Goal: Transaction & Acquisition: Purchase product/service

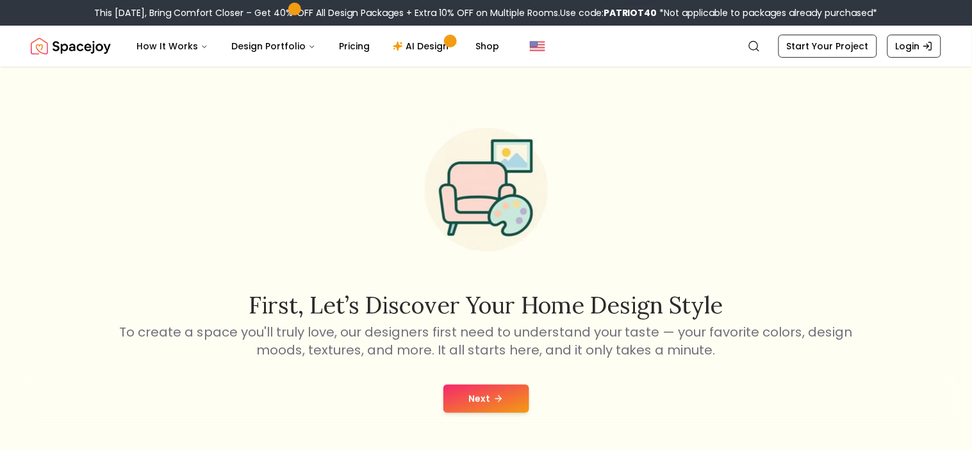
click at [464, 402] on button "Next" at bounding box center [487, 399] width 86 height 28
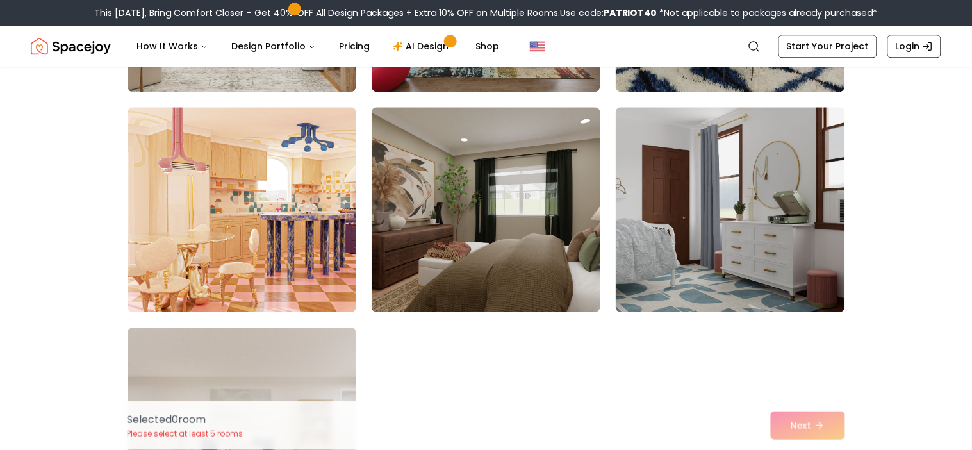
scroll to position [7124, 0]
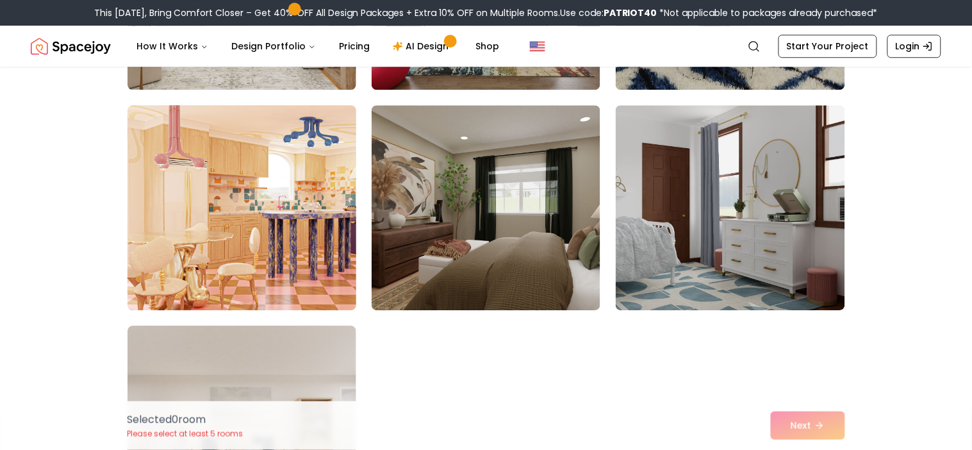
click at [186, 289] on img at bounding box center [242, 207] width 240 height 215
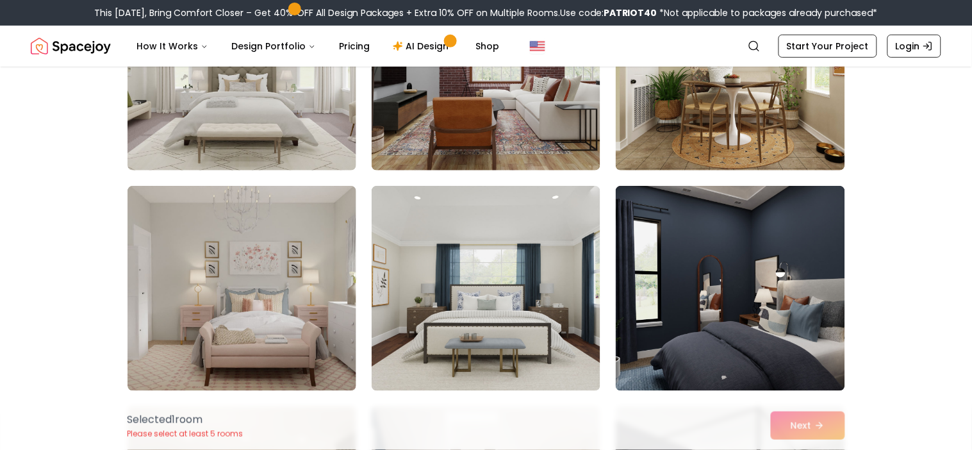
scroll to position [6381, 0]
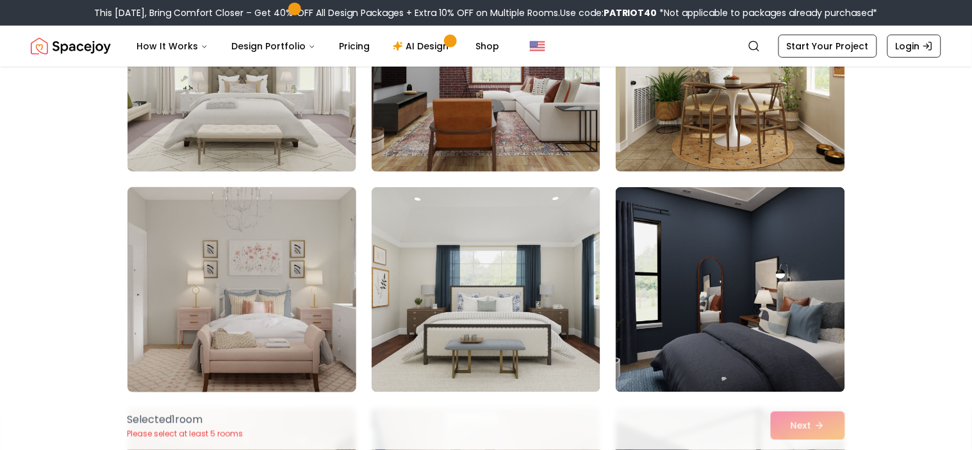
click at [262, 287] on img at bounding box center [242, 289] width 240 height 215
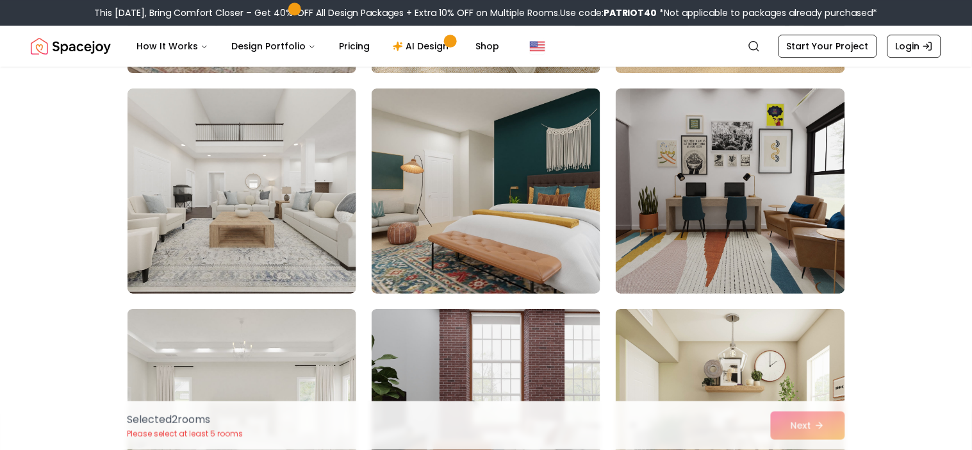
scroll to position [6019, 0]
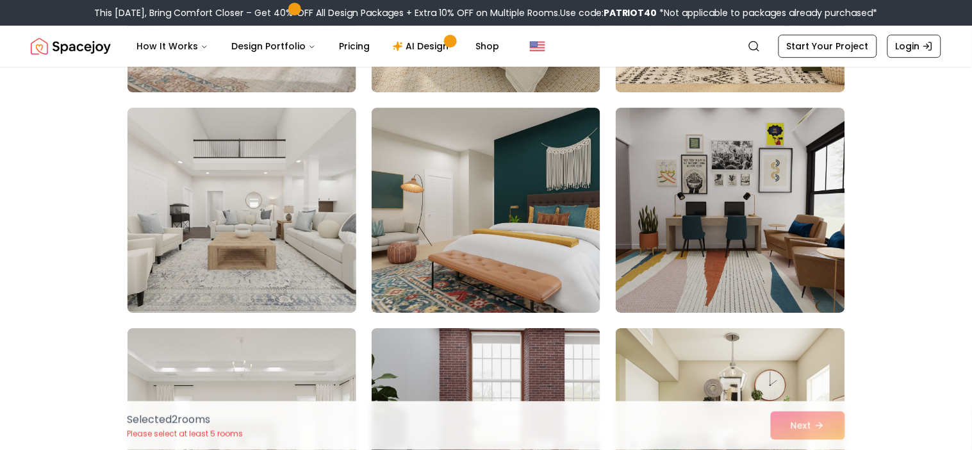
click at [242, 219] on img at bounding box center [242, 210] width 240 height 215
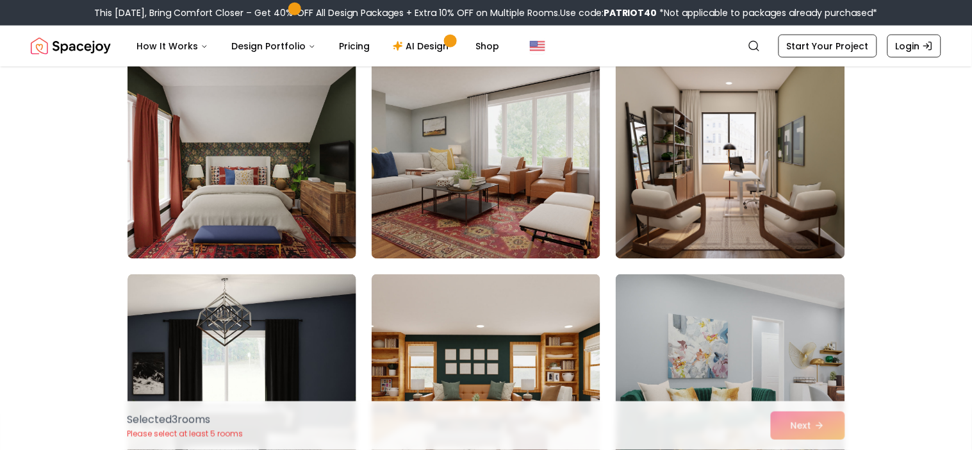
scroll to position [5166, 0]
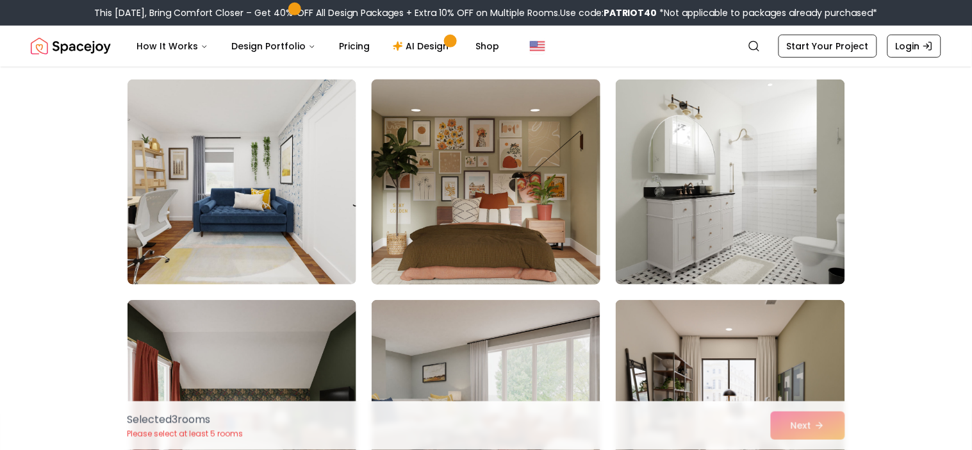
click at [507, 213] on img at bounding box center [486, 181] width 240 height 215
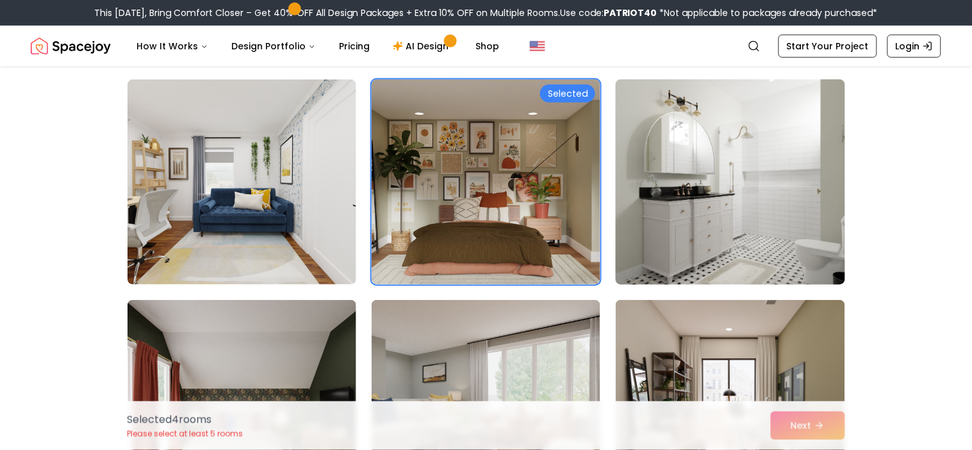
click at [665, 216] on img at bounding box center [730, 181] width 240 height 215
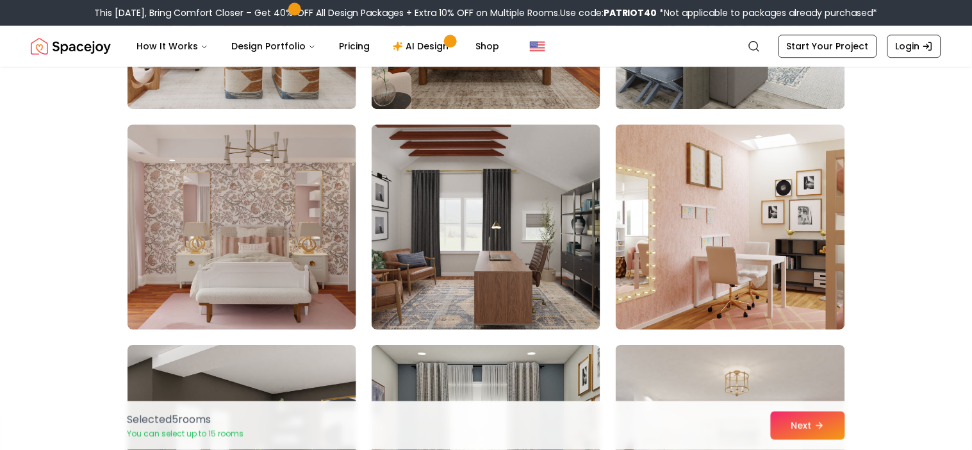
scroll to position [4663, 0]
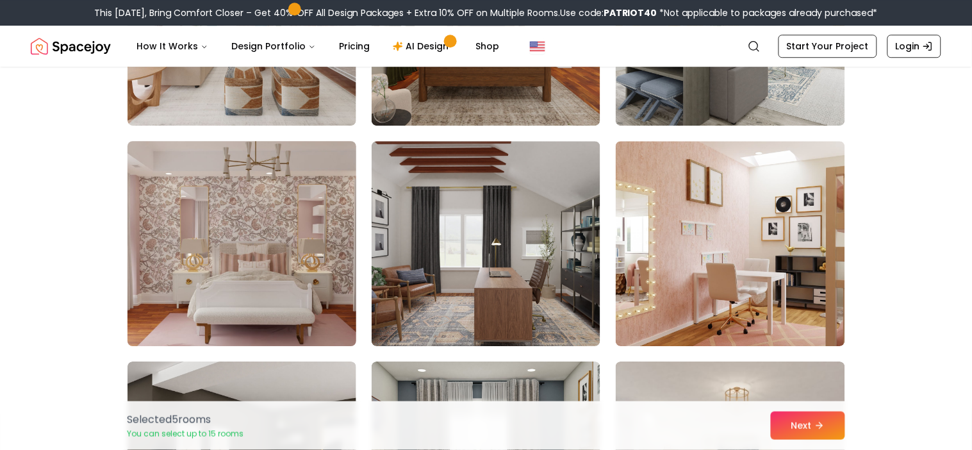
click at [212, 263] on img at bounding box center [242, 243] width 240 height 215
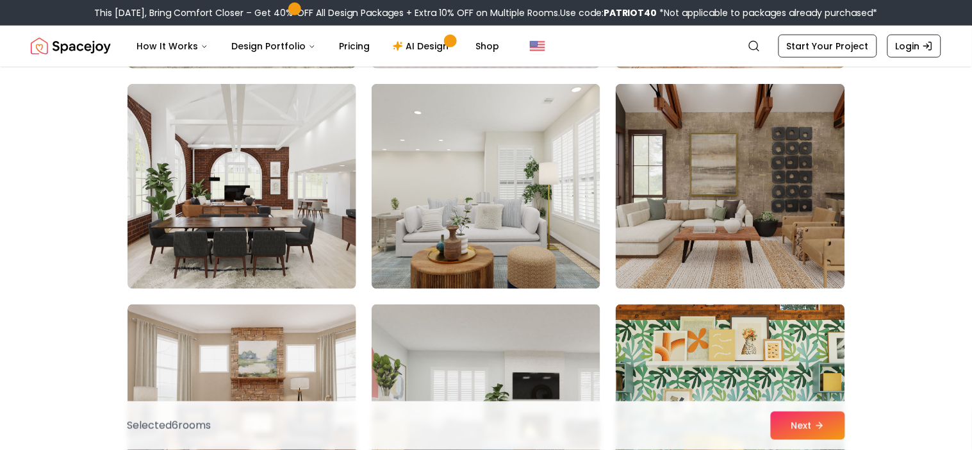
scroll to position [4061, 0]
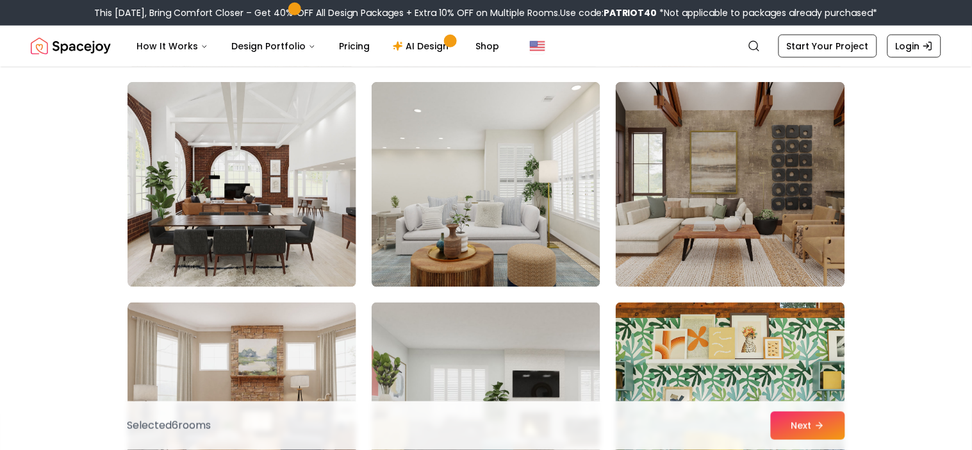
click at [212, 263] on img at bounding box center [242, 184] width 229 height 205
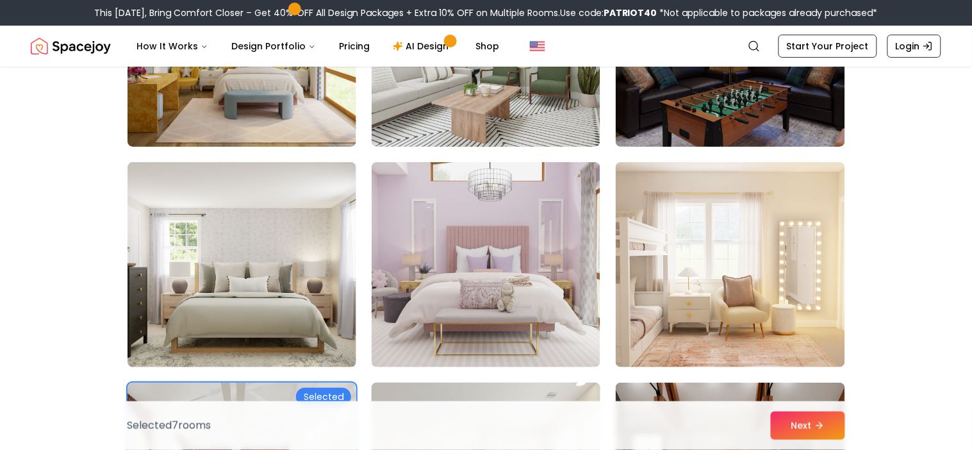
scroll to position [3756, 0]
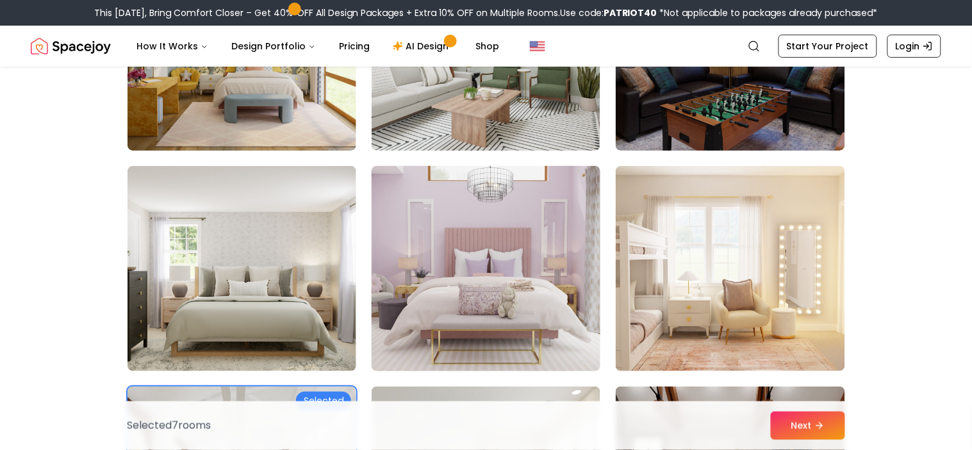
click at [535, 212] on img at bounding box center [486, 268] width 240 height 215
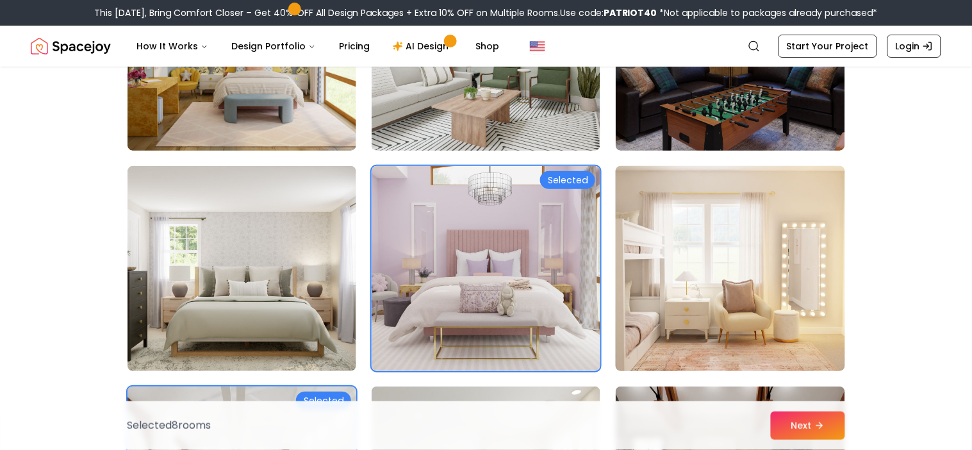
click at [717, 270] on img at bounding box center [730, 268] width 240 height 215
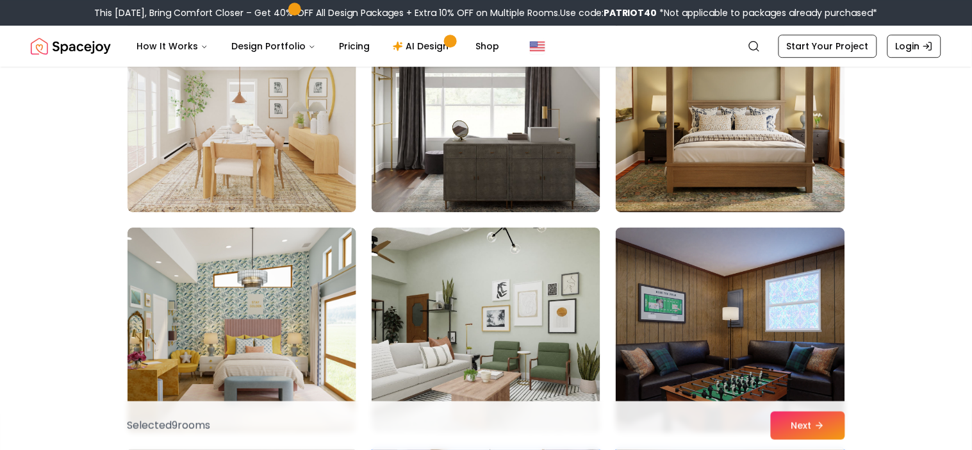
scroll to position [3478, 0]
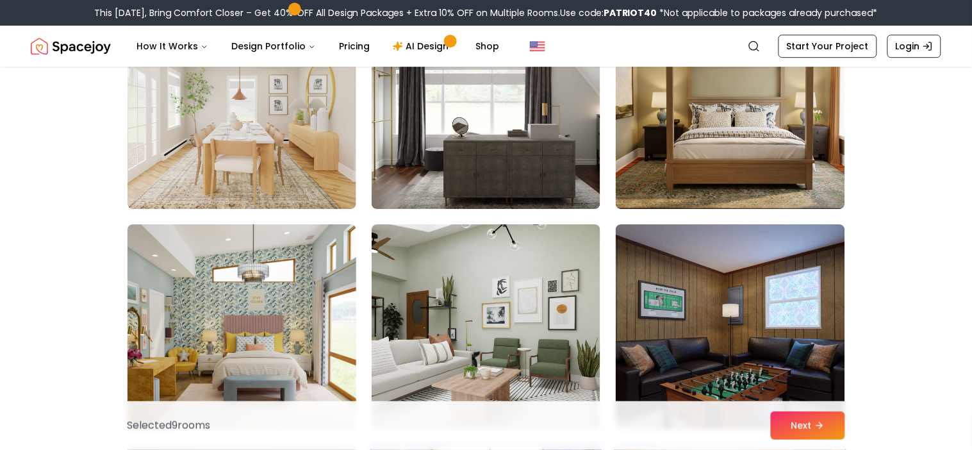
click at [200, 303] on img at bounding box center [242, 326] width 240 height 215
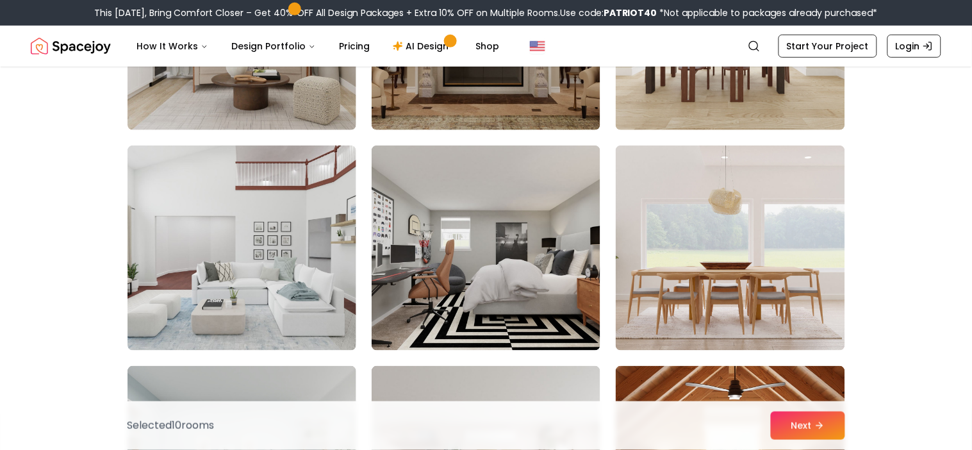
scroll to position [2636, 0]
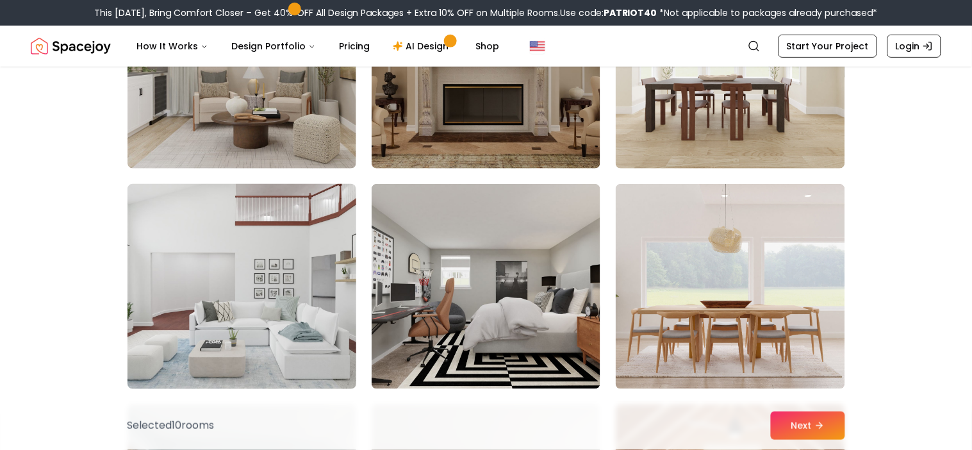
click at [231, 301] on img at bounding box center [242, 286] width 240 height 215
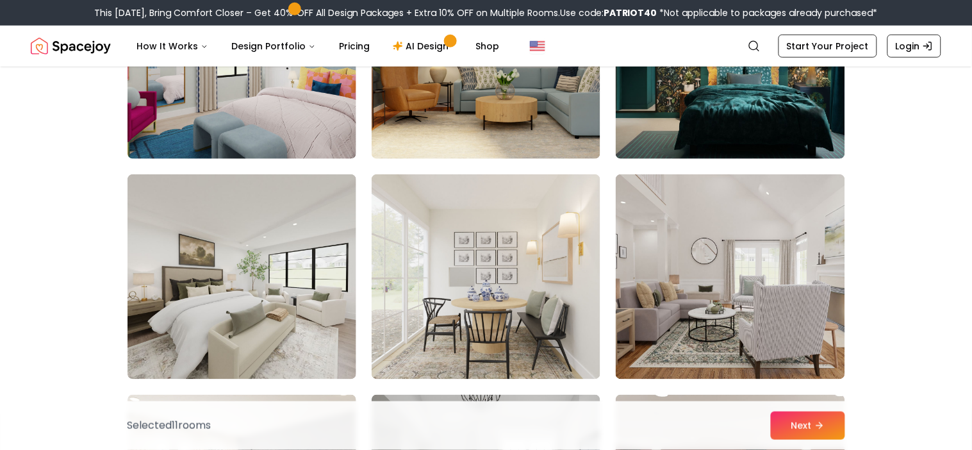
scroll to position [1186, 0]
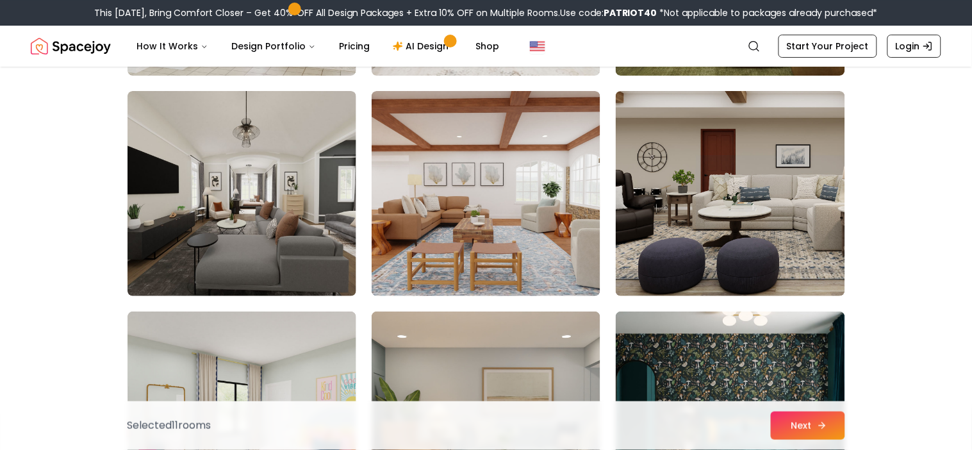
click at [829, 425] on button "Next" at bounding box center [808, 425] width 74 height 28
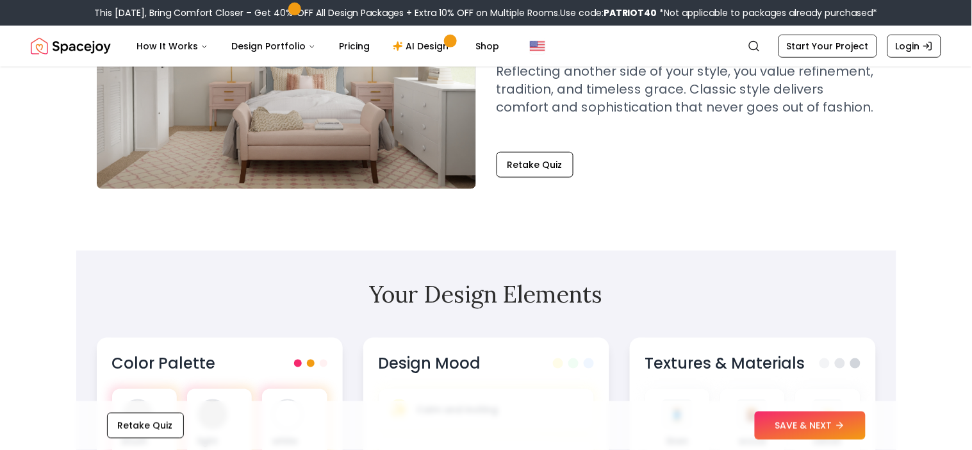
scroll to position [192, 0]
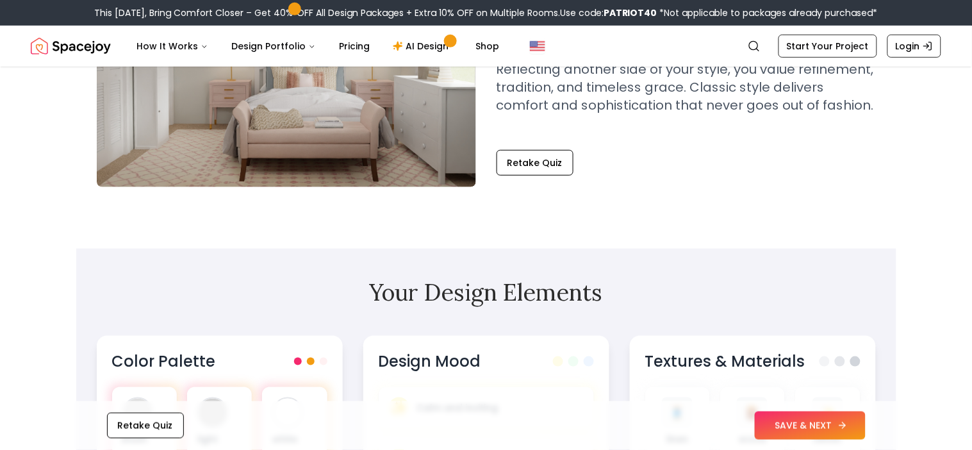
click at [783, 420] on button "SAVE & NEXT" at bounding box center [810, 425] width 111 height 28
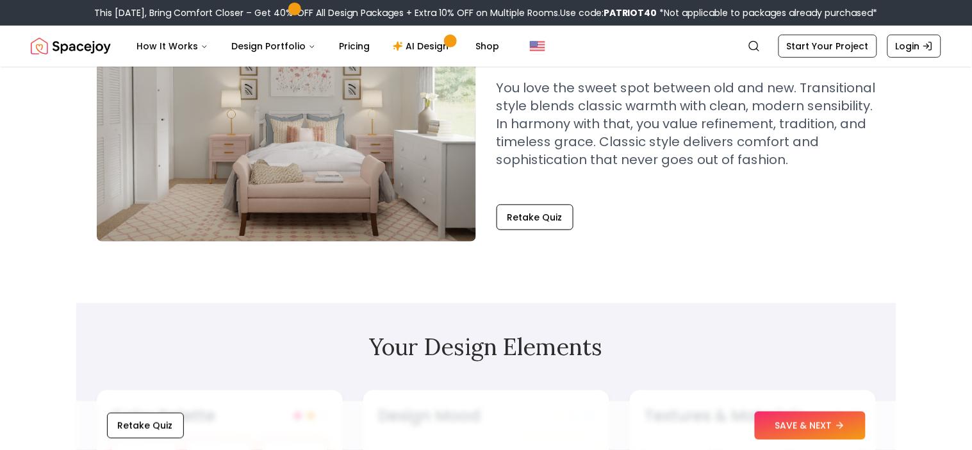
scroll to position [0, 0]
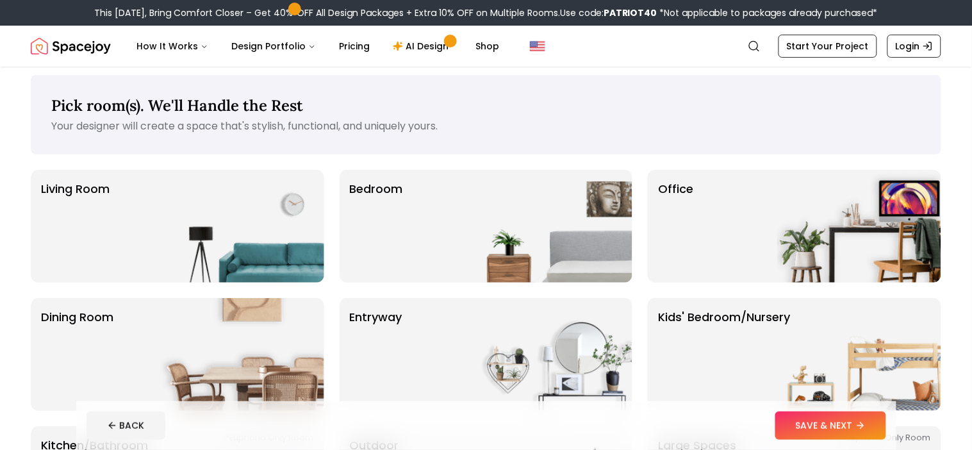
scroll to position [50, 0]
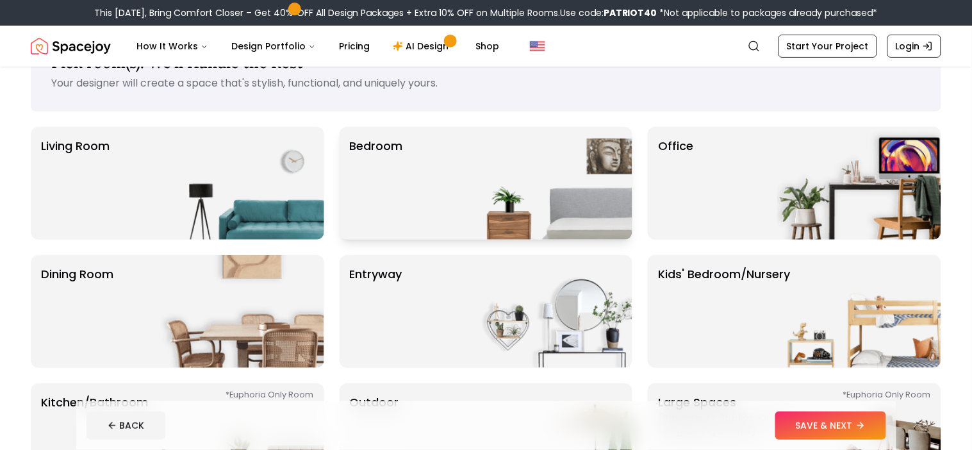
click at [511, 219] on img at bounding box center [551, 183] width 164 height 113
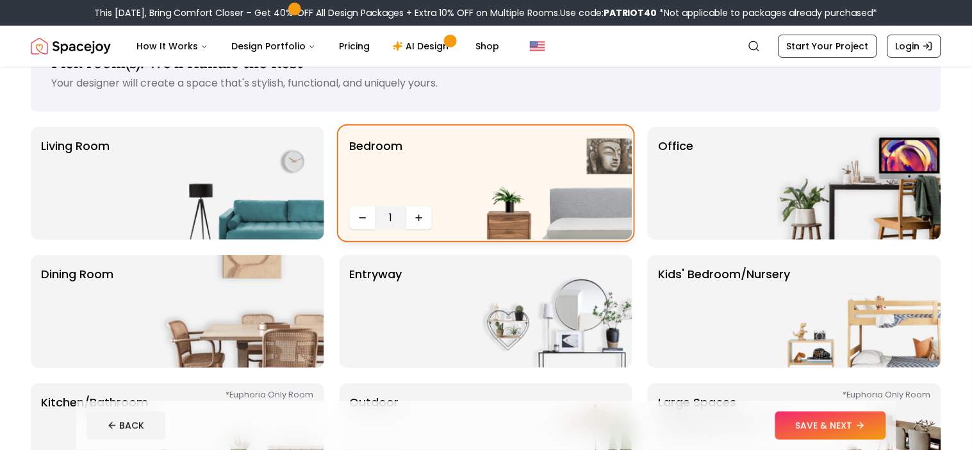
scroll to position [71, 0]
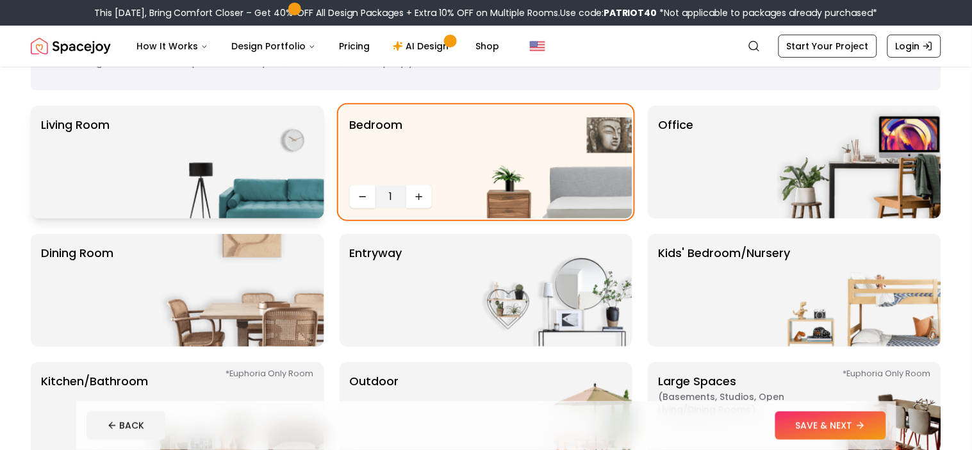
click at [144, 129] on div "Living Room" at bounding box center [178, 162] width 294 height 113
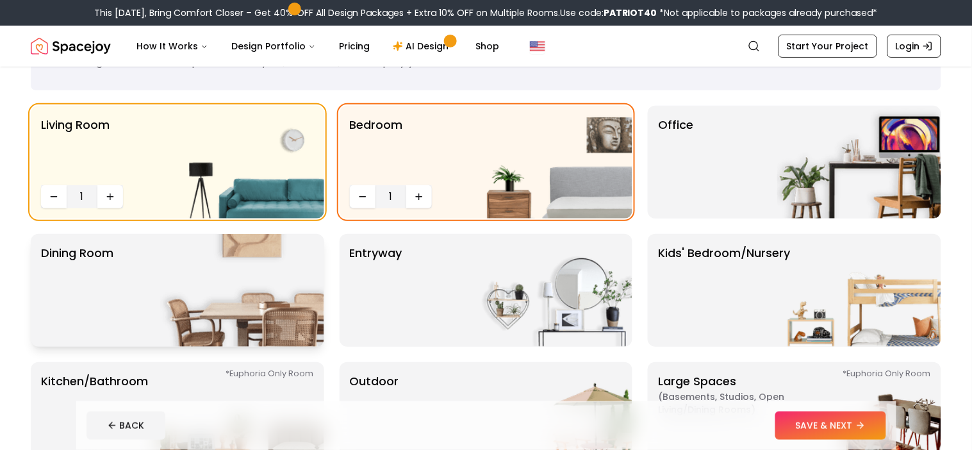
click at [195, 339] on img at bounding box center [242, 290] width 164 height 113
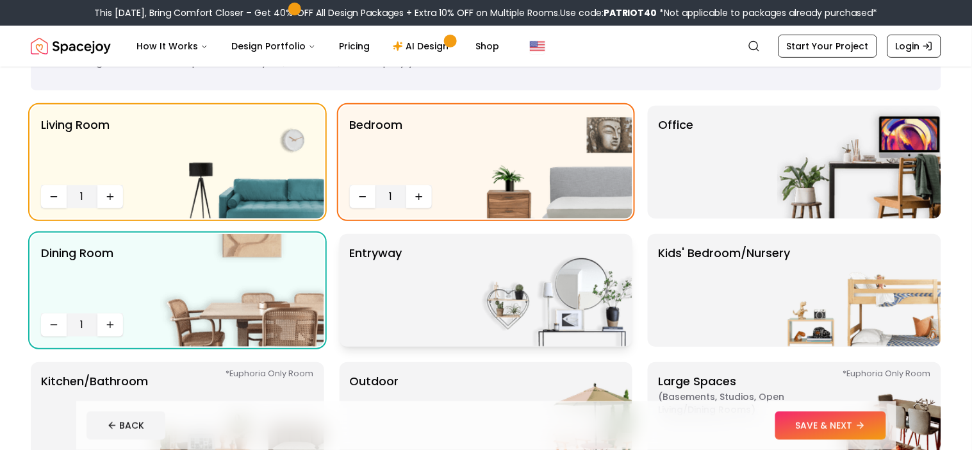
click at [464, 307] on div "entryway" at bounding box center [487, 290] width 294 height 113
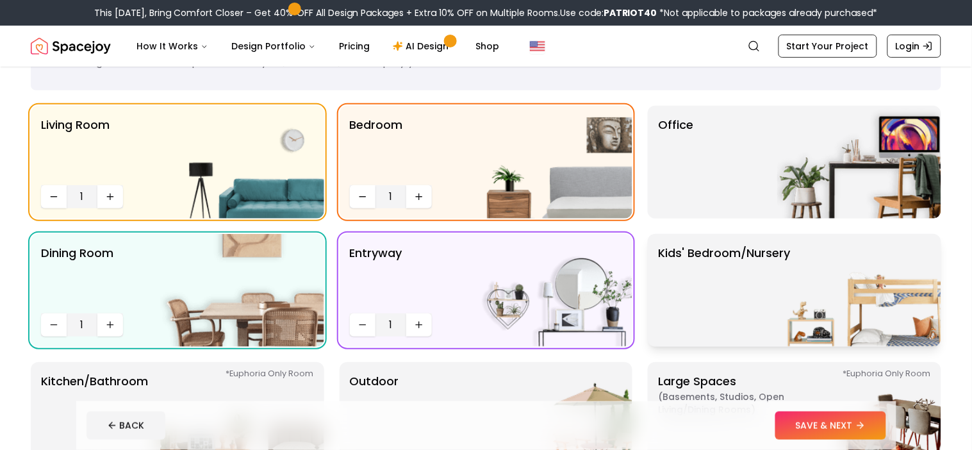
click at [804, 279] on img at bounding box center [859, 290] width 164 height 113
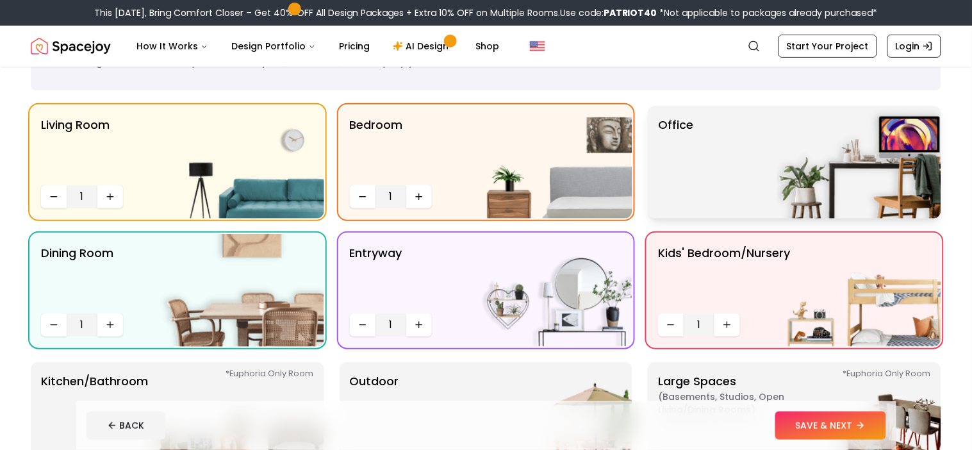
click at [735, 154] on div "Office" at bounding box center [795, 162] width 294 height 113
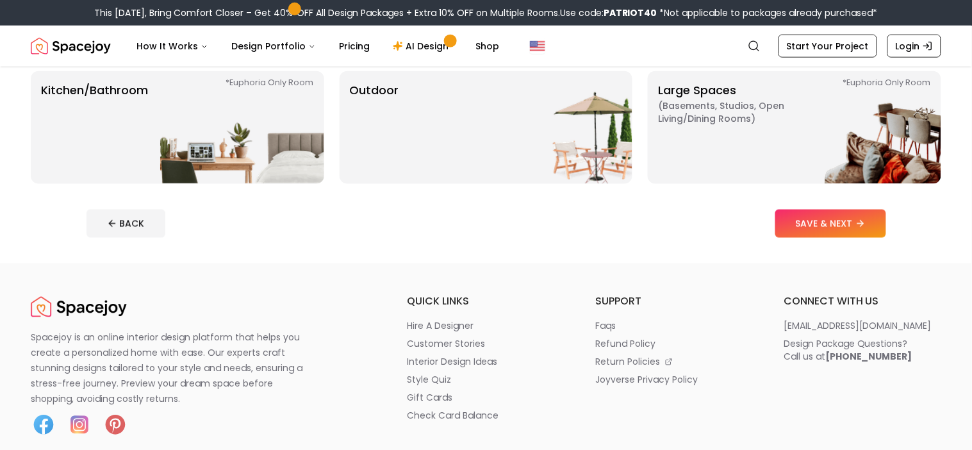
scroll to position [368, 0]
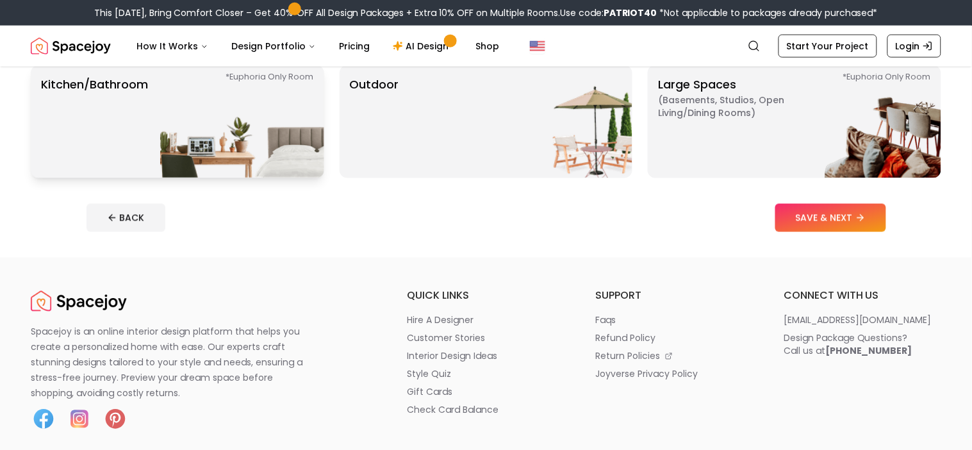
click at [149, 98] on div "*Euphoria Only Room Kitchen/Bathroom *Euphoria Only Room" at bounding box center [178, 121] width 294 height 113
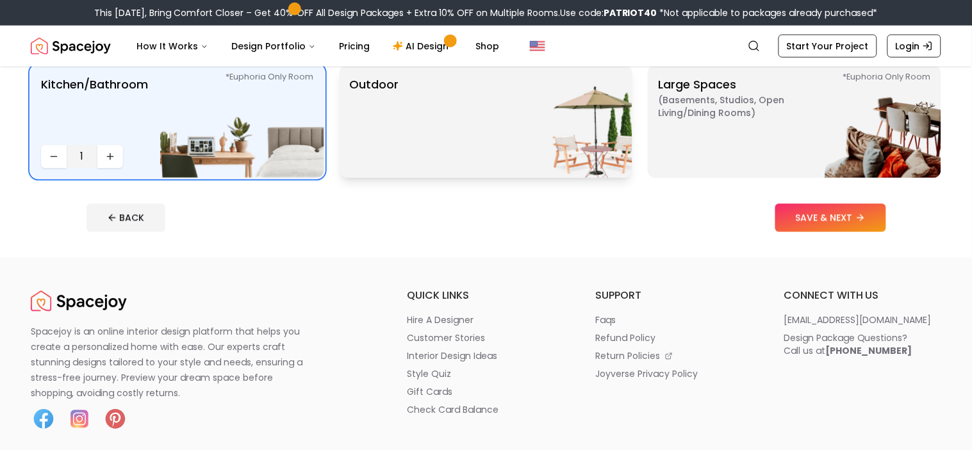
click at [484, 114] on img at bounding box center [551, 121] width 164 height 113
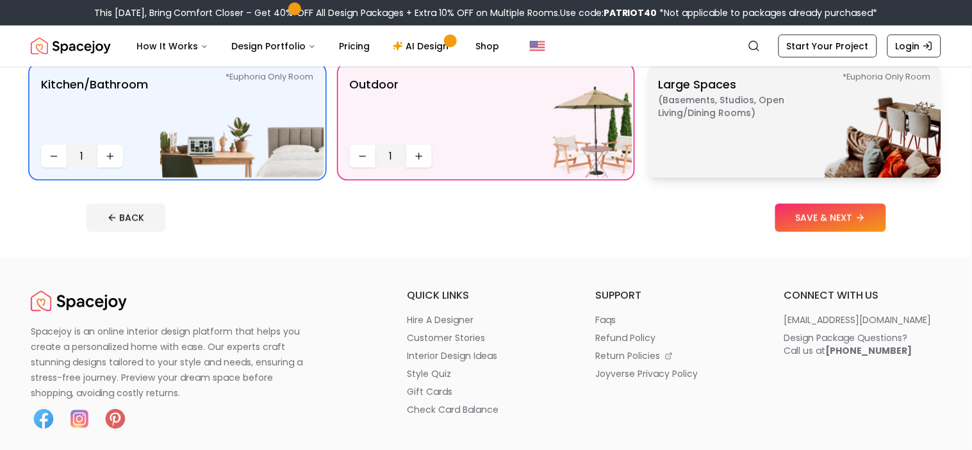
click at [726, 117] on span "( Basements, Studios, Open living/dining rooms )" at bounding box center [738, 107] width 160 height 26
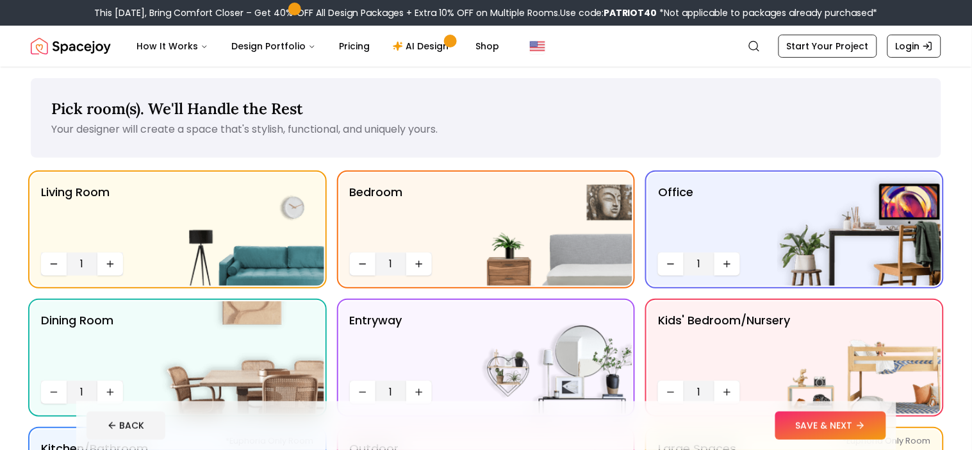
scroll to position [5, 0]
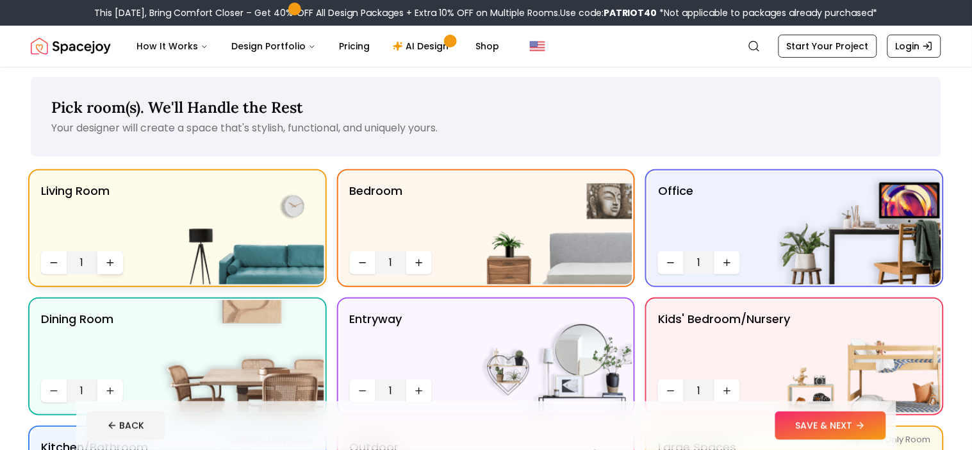
click at [108, 269] on button "Increase quantity" at bounding box center [110, 262] width 26 height 23
click at [420, 262] on icon "Increase quantity" at bounding box center [419, 263] width 10 height 10
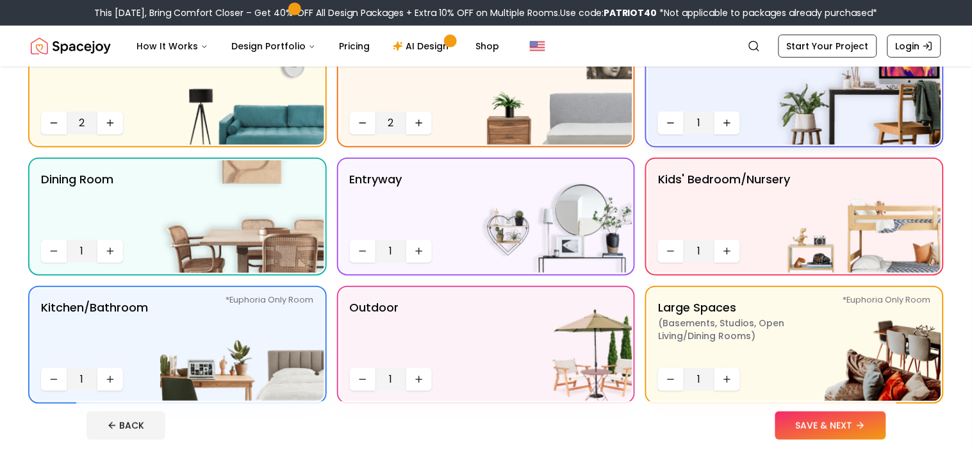
scroll to position [148, 0]
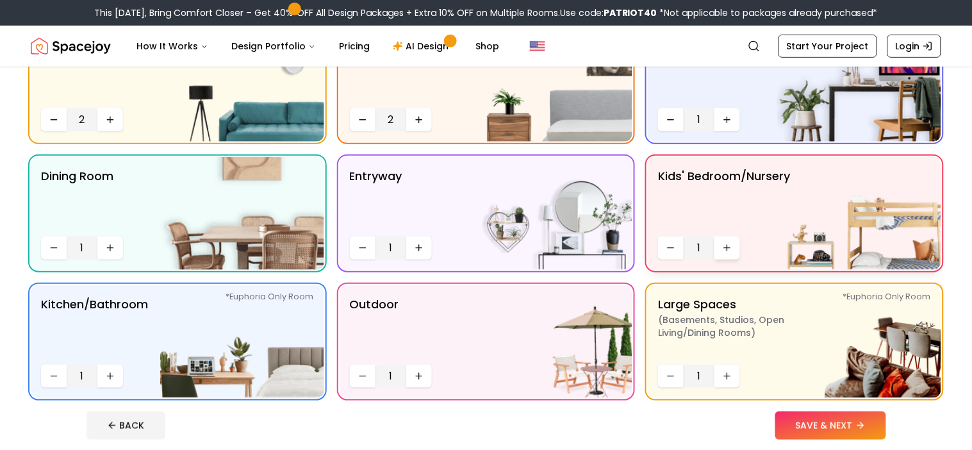
click at [727, 249] on icon "Increase quantity" at bounding box center [727, 248] width 10 height 10
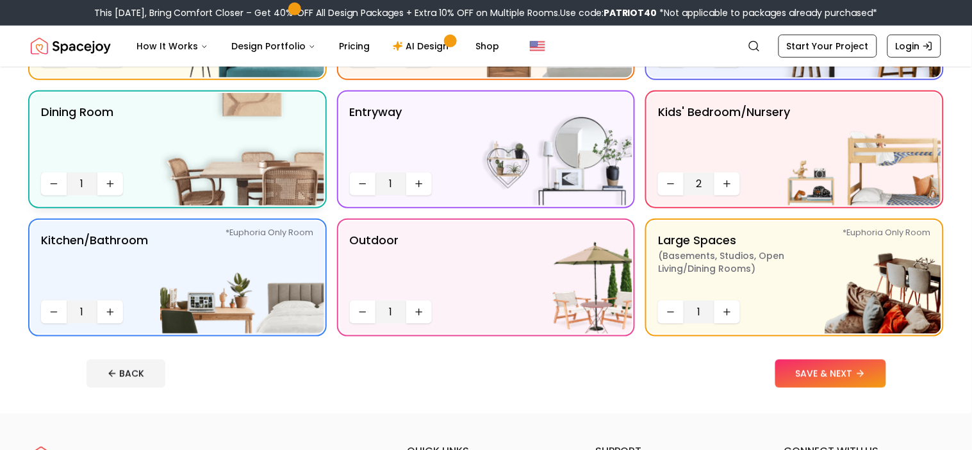
scroll to position [215, 0]
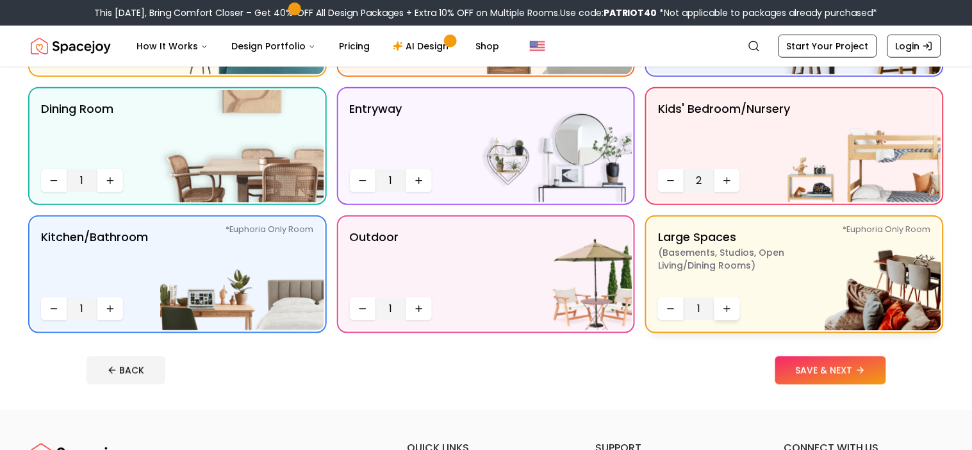
click at [726, 312] on icon "Increase quantity" at bounding box center [727, 309] width 10 height 10
click at [103, 309] on button "Increase quantity" at bounding box center [110, 308] width 26 height 23
click at [808, 376] on button "SAVE & NEXT" at bounding box center [831, 370] width 111 height 28
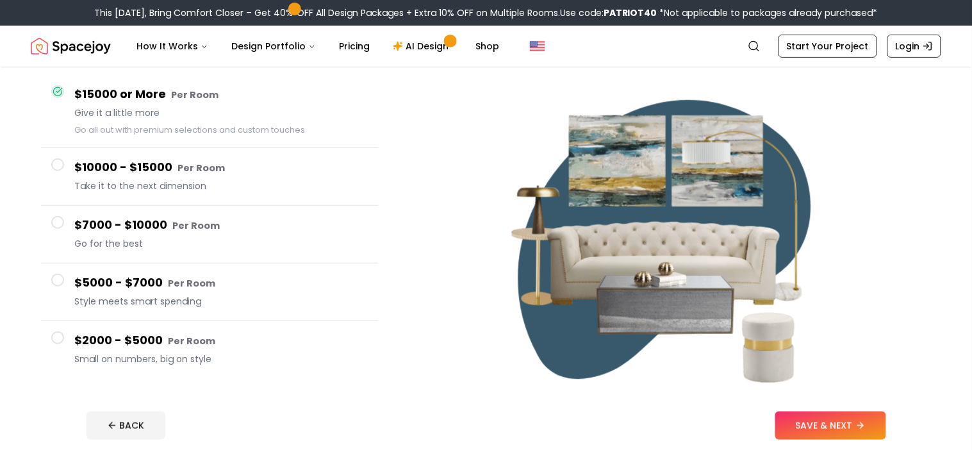
scroll to position [99, 0]
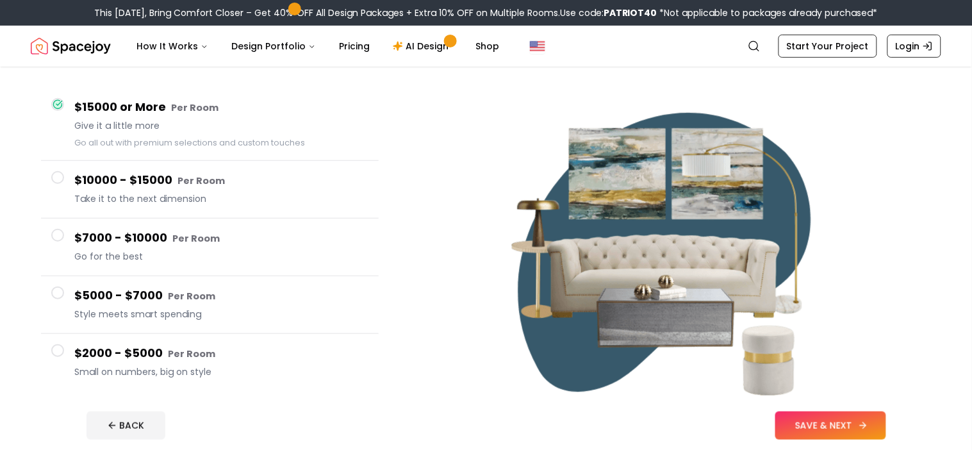
click at [824, 427] on button "SAVE & NEXT" at bounding box center [831, 425] width 111 height 28
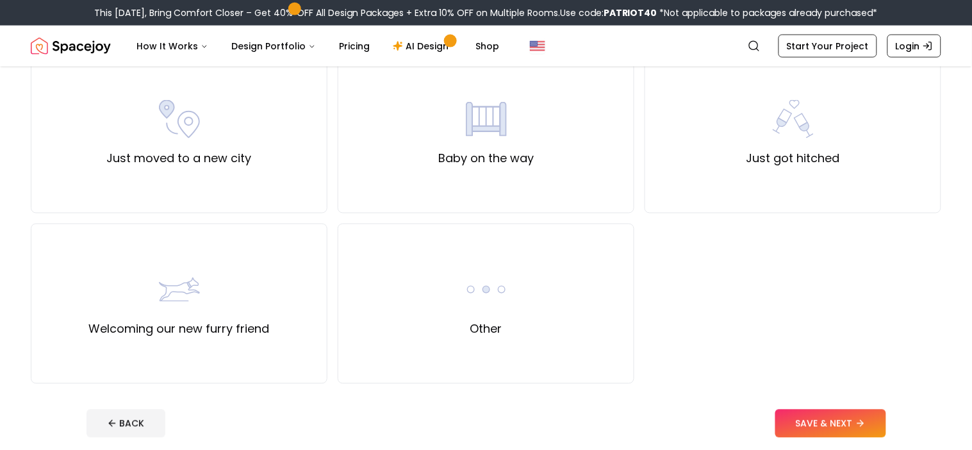
scroll to position [467, 0]
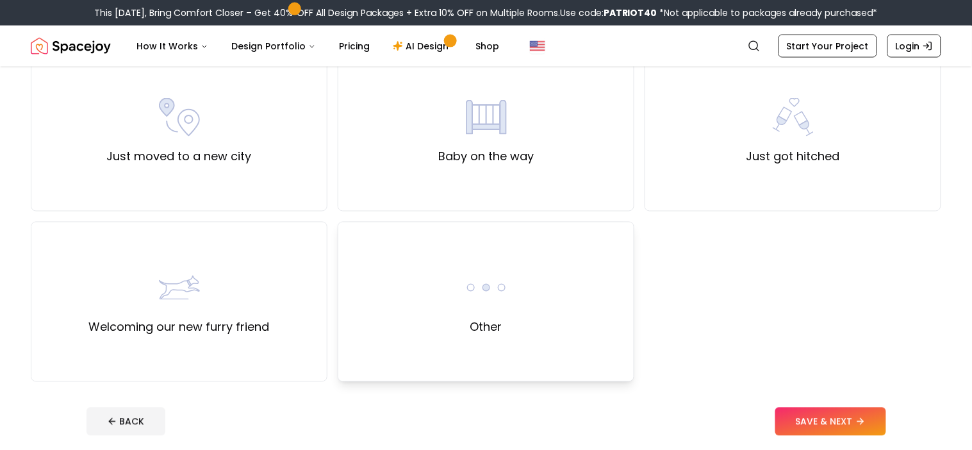
click at [525, 264] on div "Other" at bounding box center [486, 302] width 297 height 160
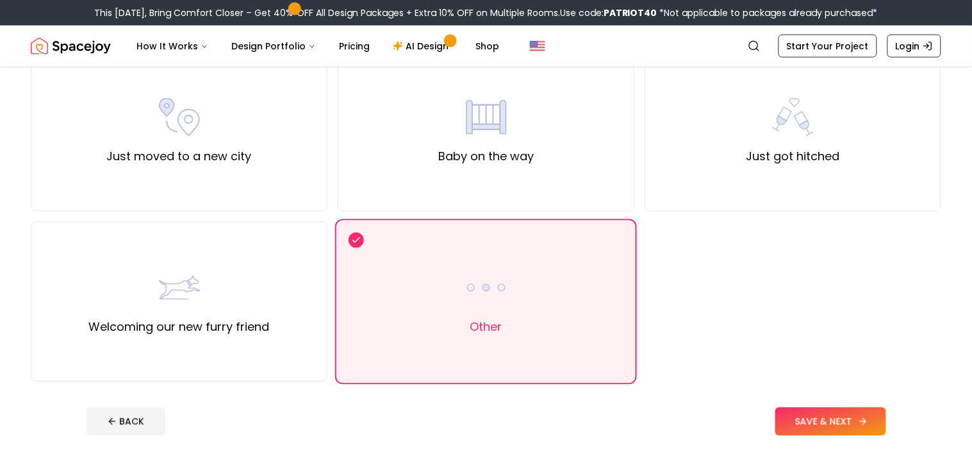
click at [838, 420] on button "SAVE & NEXT" at bounding box center [831, 422] width 111 height 28
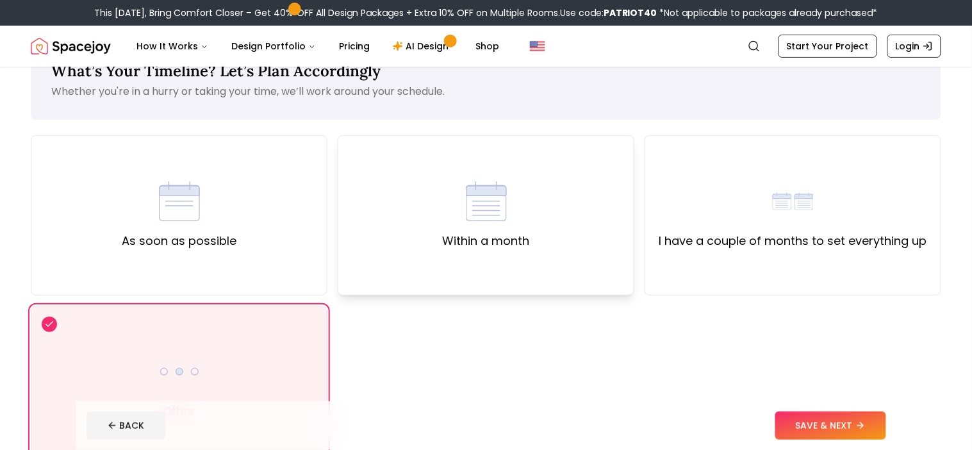
scroll to position [42, 0]
click at [814, 256] on div "I have a couple of months to set everything up" at bounding box center [793, 215] width 297 height 160
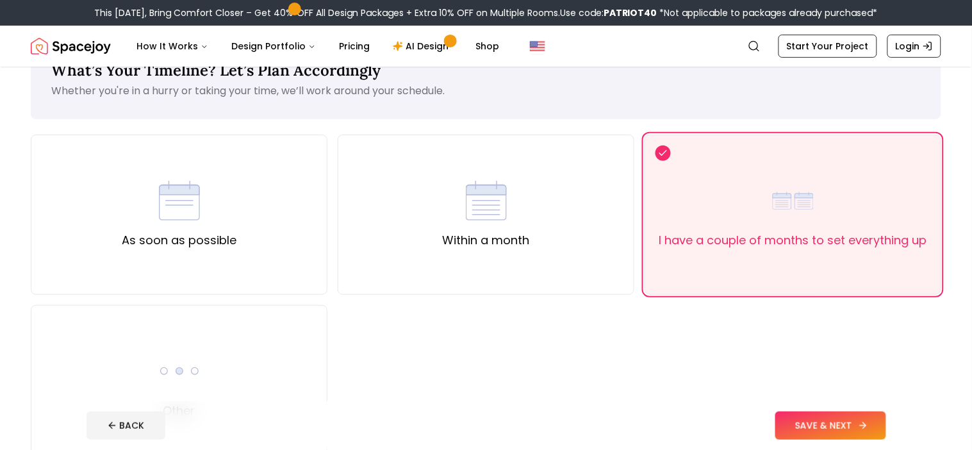
click at [824, 424] on button "SAVE & NEXT" at bounding box center [831, 425] width 111 height 28
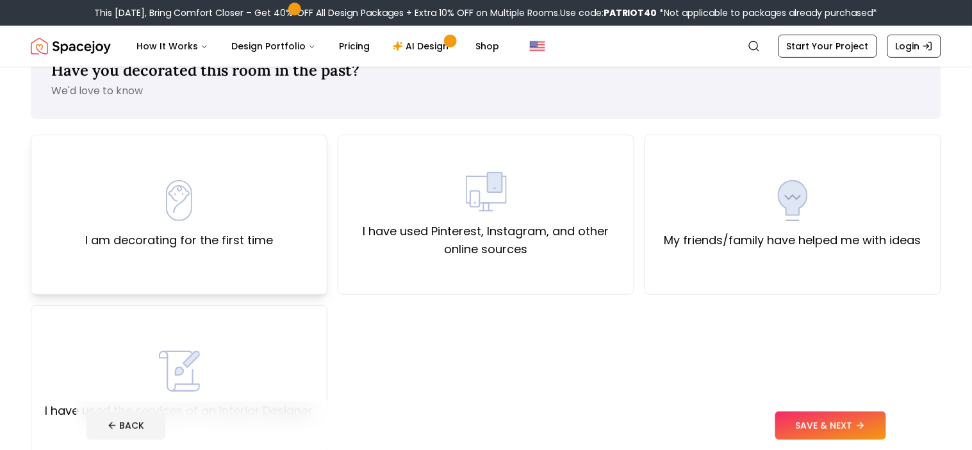
click at [256, 262] on div "I am decorating for the first time" at bounding box center [179, 215] width 297 height 160
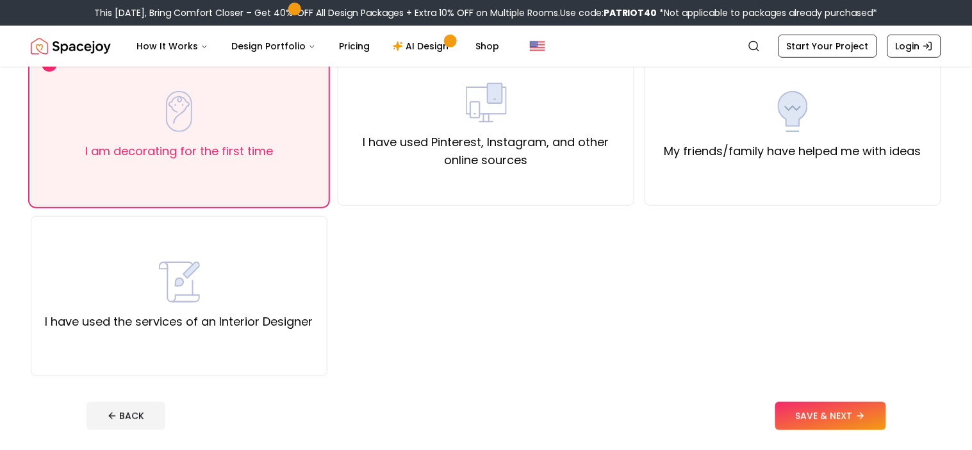
scroll to position [135, 0]
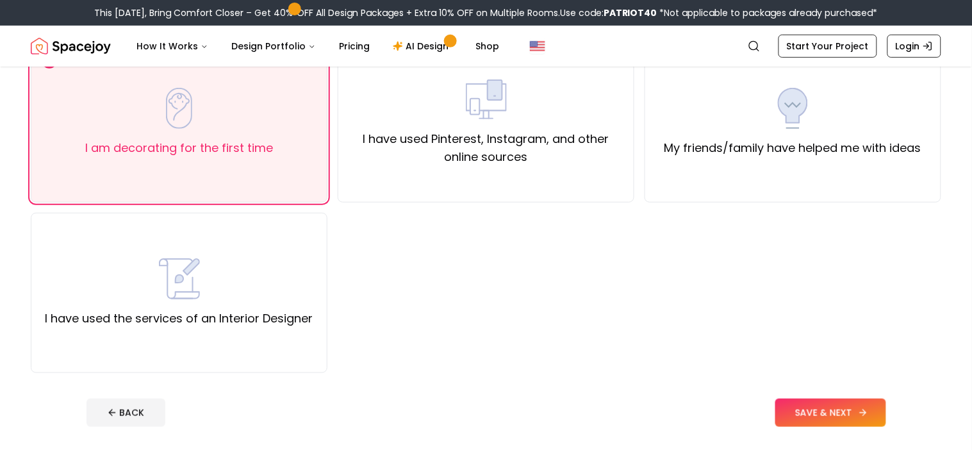
click at [828, 415] on button "SAVE & NEXT" at bounding box center [831, 413] width 111 height 28
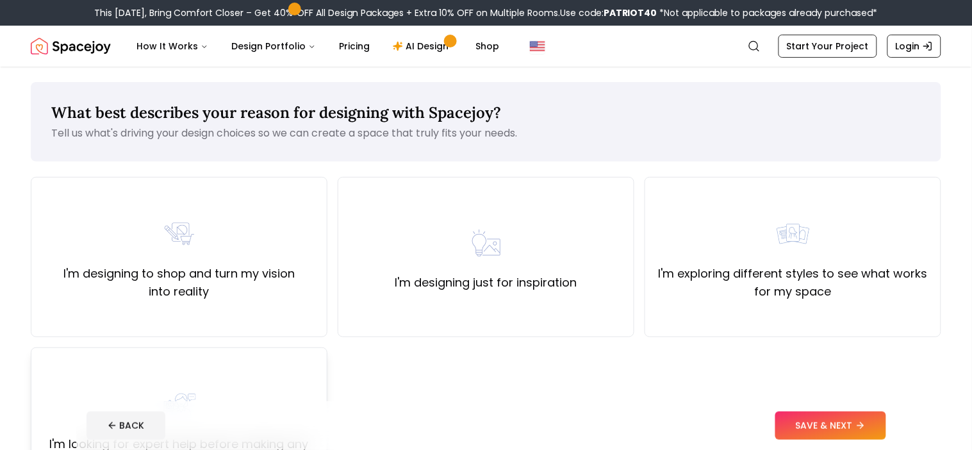
scroll to position [94, 0]
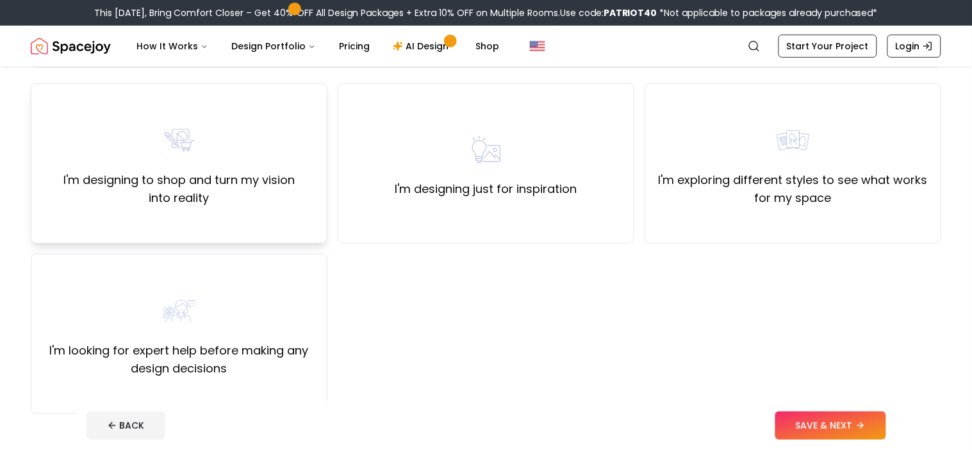
click at [237, 217] on div "I'm designing to shop and turn my vision into reality" at bounding box center [179, 163] width 297 height 160
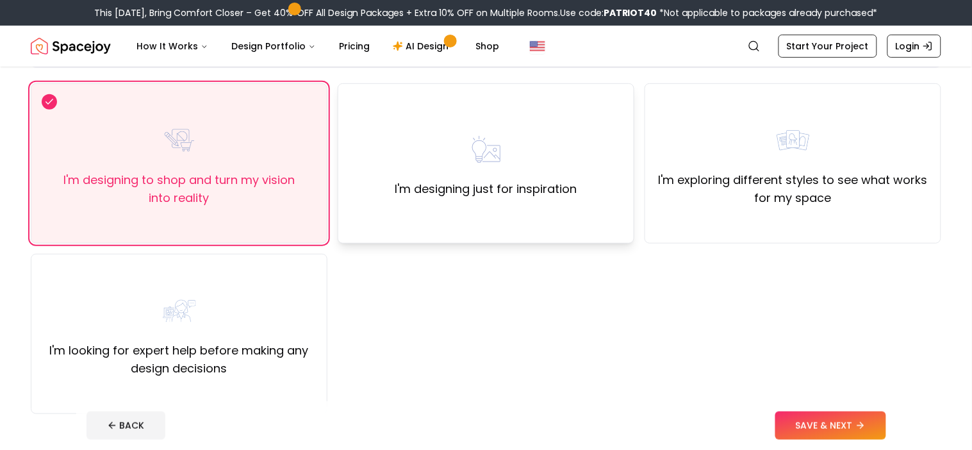
click at [559, 185] on label "I'm designing just for inspiration" at bounding box center [486, 189] width 182 height 18
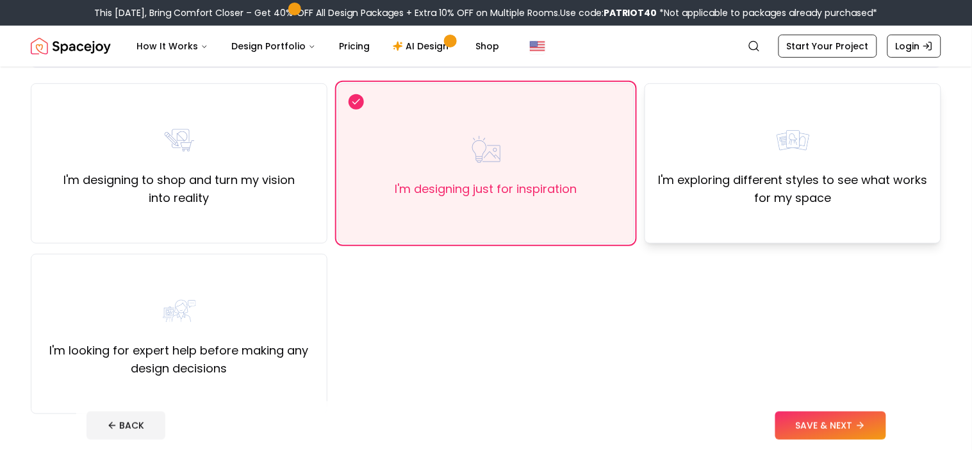
click at [658, 231] on div "I'm exploring different styles to see what works for my space" at bounding box center [793, 163] width 297 height 160
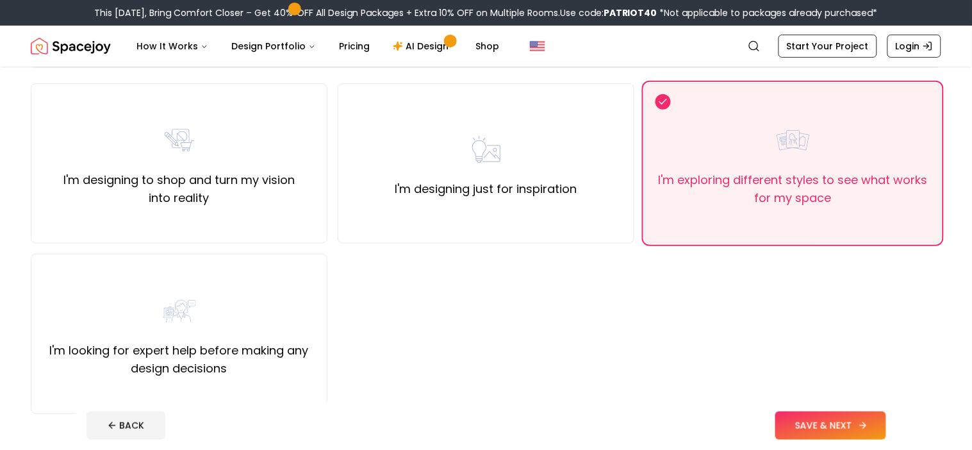
click at [776, 419] on button "SAVE & NEXT" at bounding box center [831, 425] width 111 height 28
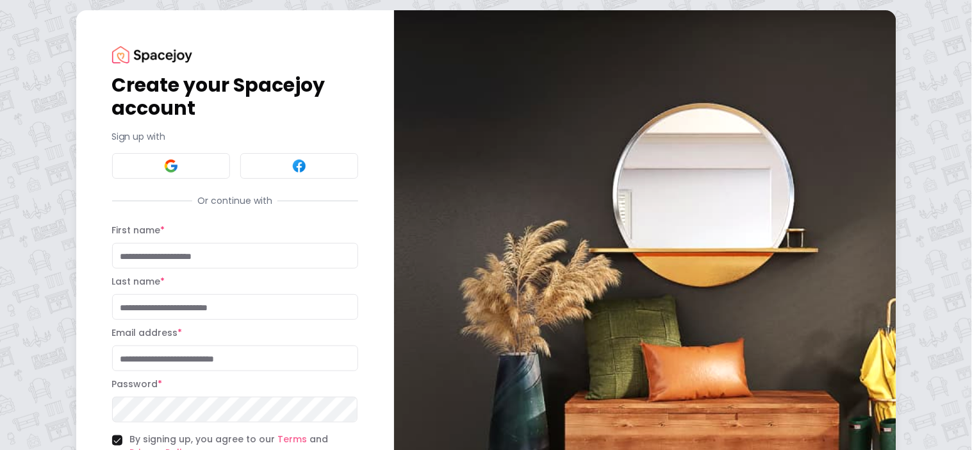
click at [536, 124] on img at bounding box center [645, 282] width 502 height 544
